Goal: Task Accomplishment & Management: Use online tool/utility

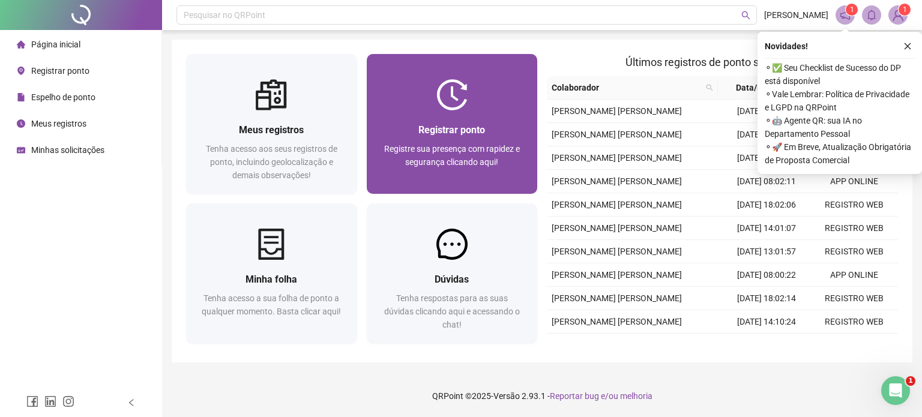
click at [463, 148] on span "Registre sua presença com rapidez e segurança clicando aqui!" at bounding box center [452, 155] width 136 height 23
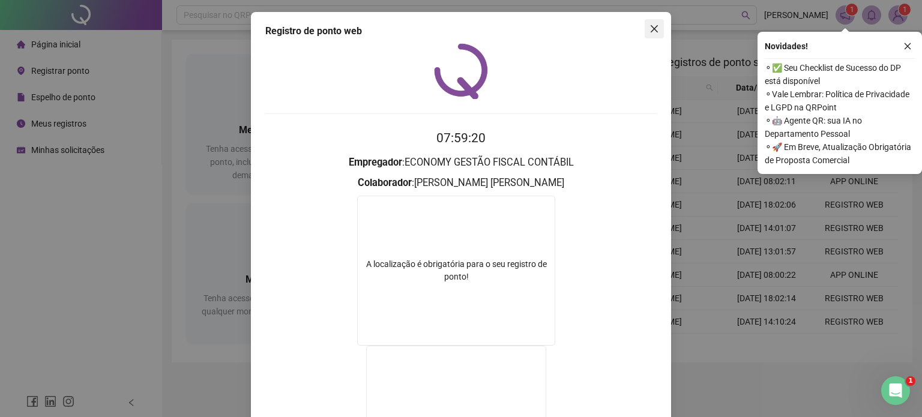
click at [650, 30] on icon "close" at bounding box center [655, 29] width 10 height 10
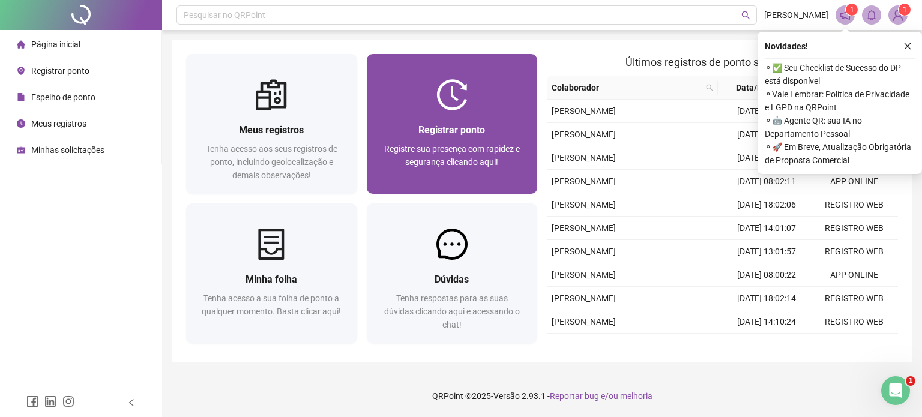
click at [438, 116] on div "Registrar ponto Registre sua presença com rapidez e segurança clicando aqui!" at bounding box center [452, 151] width 171 height 83
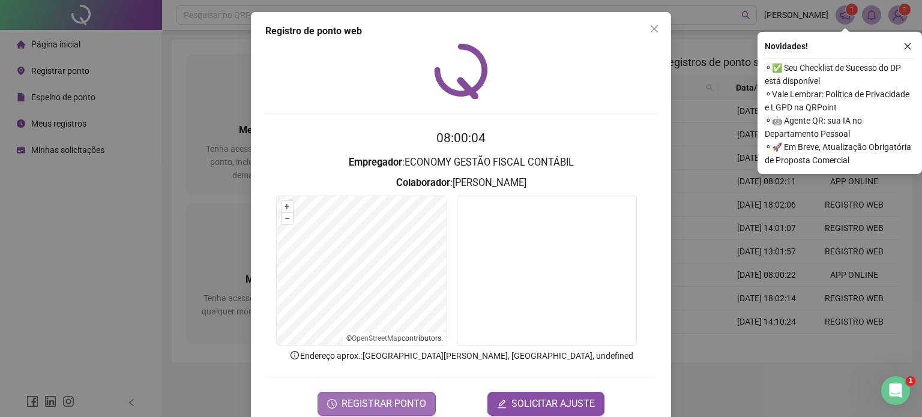
click at [354, 406] on span "REGISTRAR PONTO" at bounding box center [384, 404] width 85 height 14
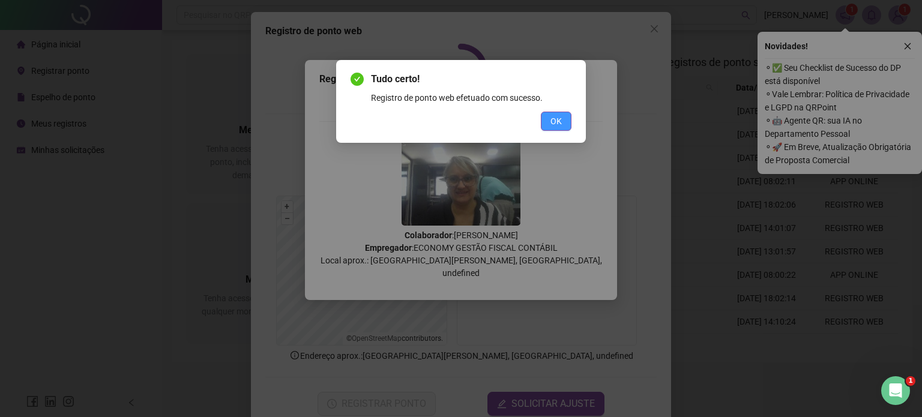
click at [557, 121] on span "OK" at bounding box center [556, 121] width 11 height 13
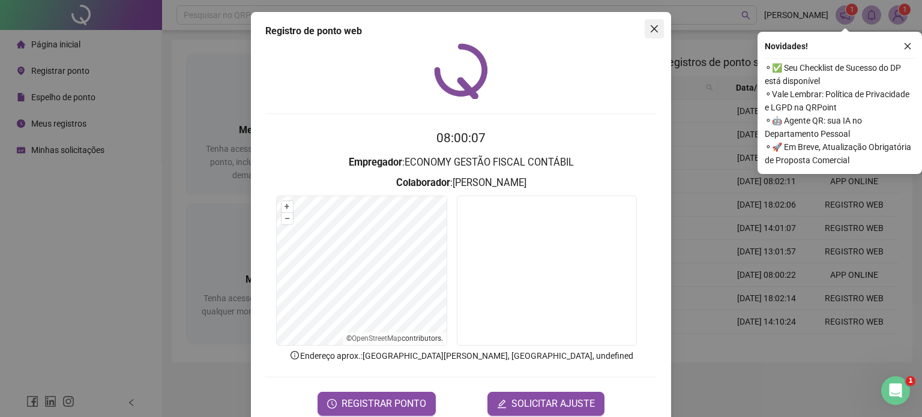
click at [650, 26] on icon "close" at bounding box center [655, 29] width 10 height 10
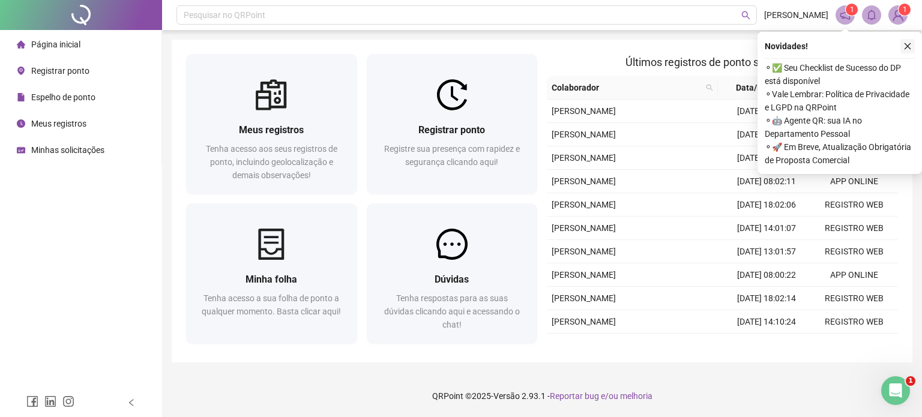
click at [908, 45] on icon "close" at bounding box center [908, 46] width 7 height 7
